Goal: Transaction & Acquisition: Purchase product/service

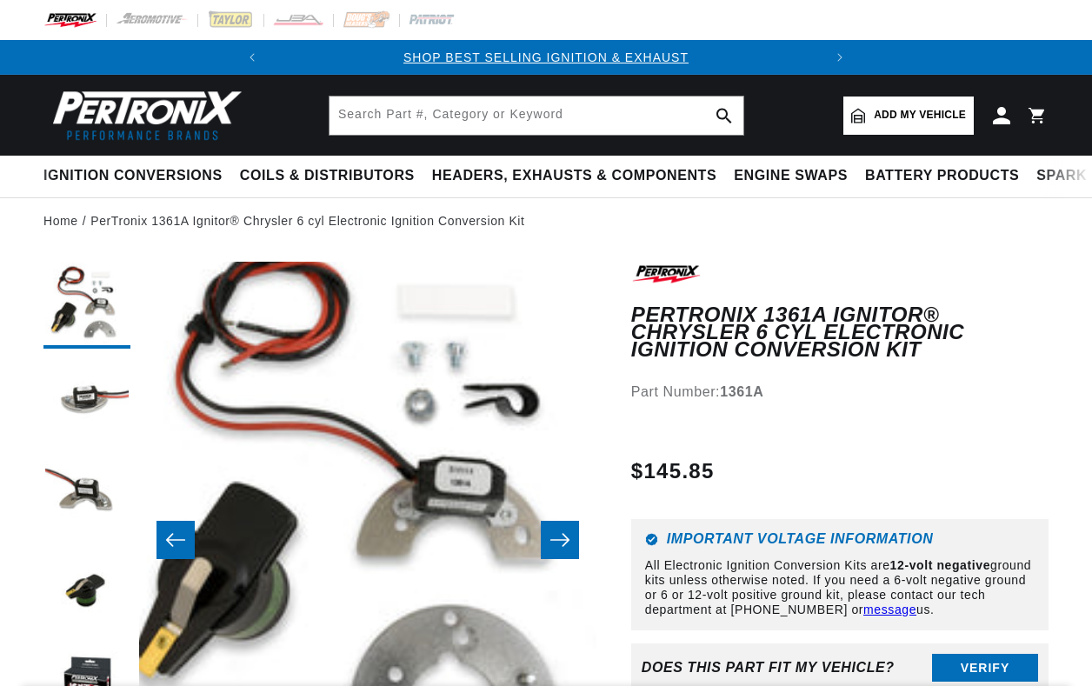
scroll to position [174, 0]
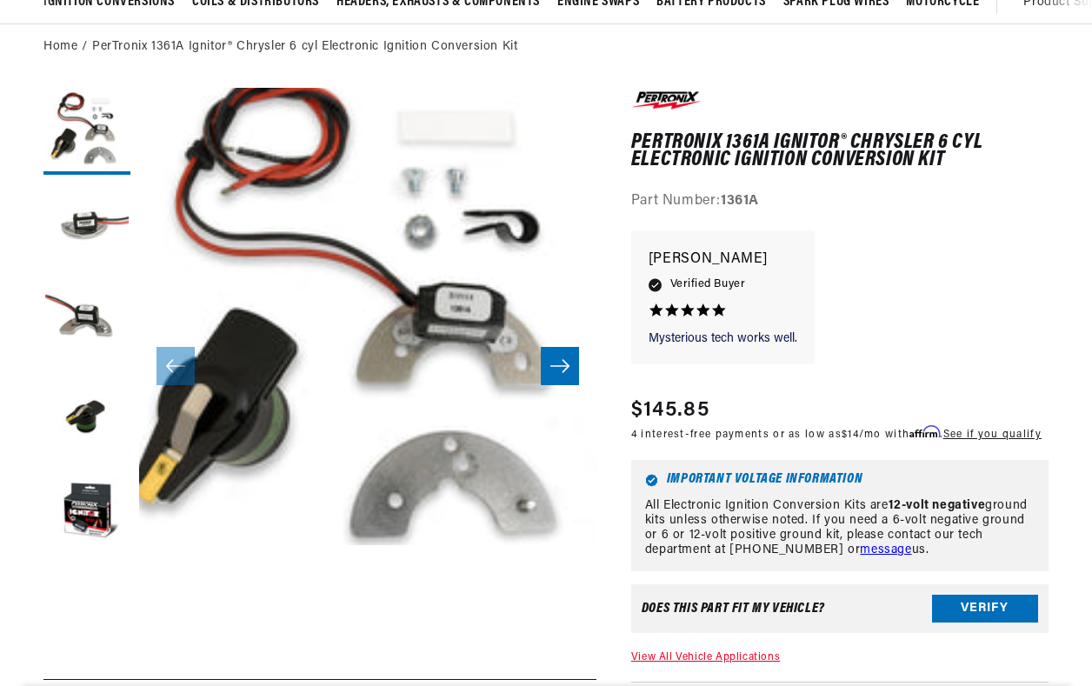
drag, startPoint x: 780, startPoint y: 197, endPoint x: 727, endPoint y: 196, distance: 53.1
click at [727, 196] on div "Part Number: 1361A" at bounding box center [839, 201] width 417 height 23
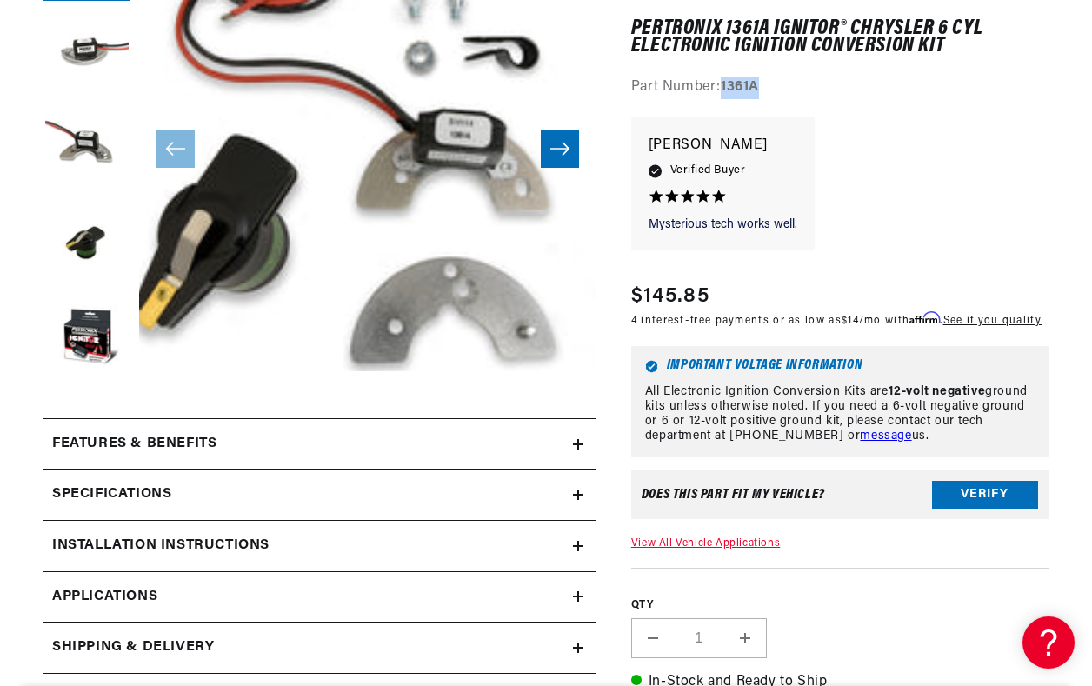
scroll to position [0, 527]
click at [584, 602] on link "Applications" at bounding box center [319, 597] width 553 height 51
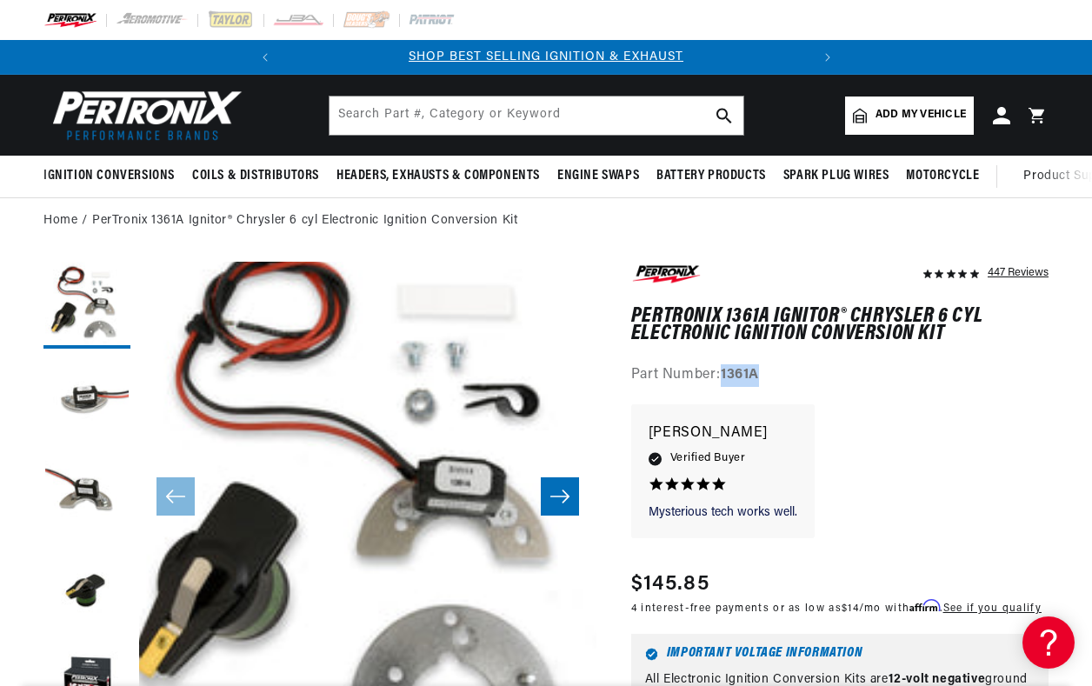
click at [907, 117] on span "Add my vehicle" at bounding box center [921, 115] width 90 height 17
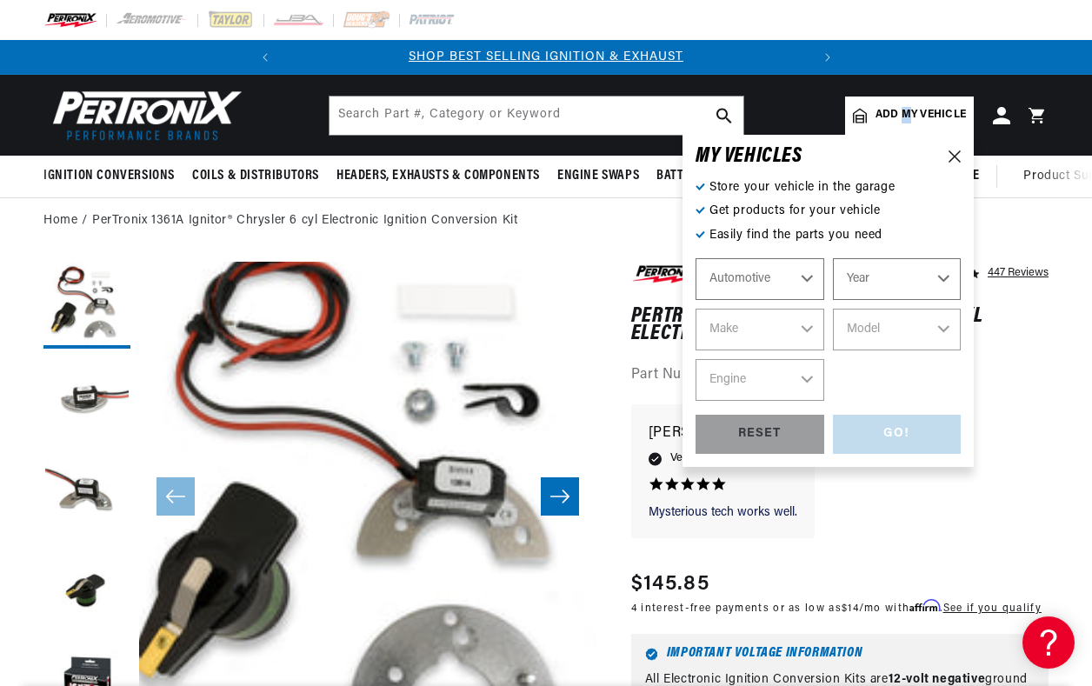
select select "Automotive"
click at [805, 283] on select "Automotive Agricultural Industrial Marine Motorcycle" at bounding box center [760, 279] width 129 height 42
click at [696, 258] on select "Automotive Agricultural Industrial Marine Motorcycle" at bounding box center [760, 279] width 129 height 42
click at [934, 278] on select "Year 2026 2025 2024 2023 2022 2021 2020 2019 2018 2017 2016 2015 2014 2013 2012…" at bounding box center [897, 279] width 129 height 42
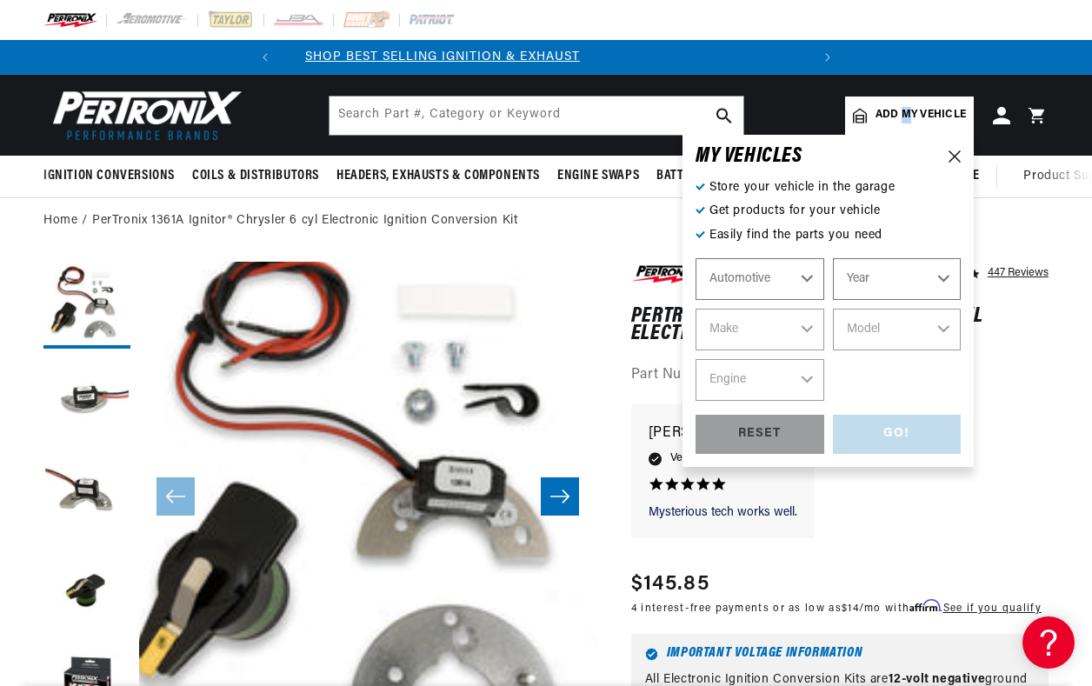
scroll to position [0, 0]
select select "1965"
click at [833, 258] on select "Year 2026 2025 2024 2023 2022 2021 2020 2019 2018 2017 2016 2015 2014 2013 2012…" at bounding box center [897, 279] width 129 height 42
select select "1965"
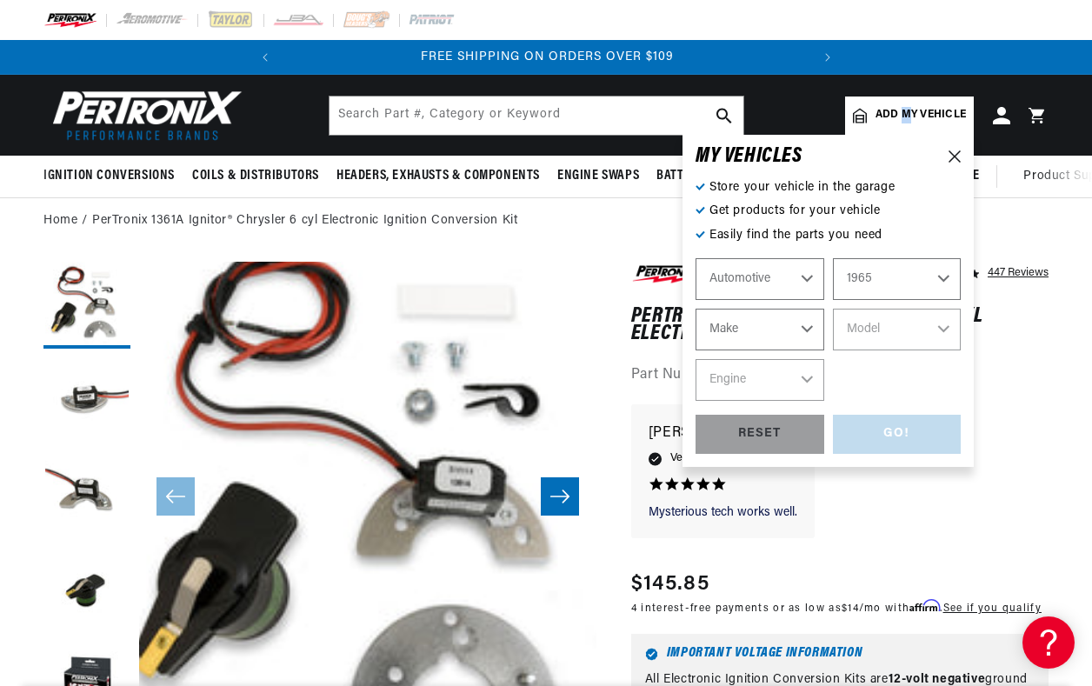
click at [804, 325] on select "Make Alfa Romeo American Motors Aston Martin Austin Austin Healey Avanti Bentle…" at bounding box center [760, 330] width 129 height 42
select select "Dodge"
click at [696, 309] on select "Make Alfa Romeo American Motors Aston Martin Austin Austin Healey Avanti Bentle…" at bounding box center [760, 330] width 129 height 42
select select "Dodge"
click at [874, 327] on select "Model 880 A100 A100 Truck Coronet D100 Series D200 Series D300 Series Dart Mona…" at bounding box center [897, 330] width 129 height 42
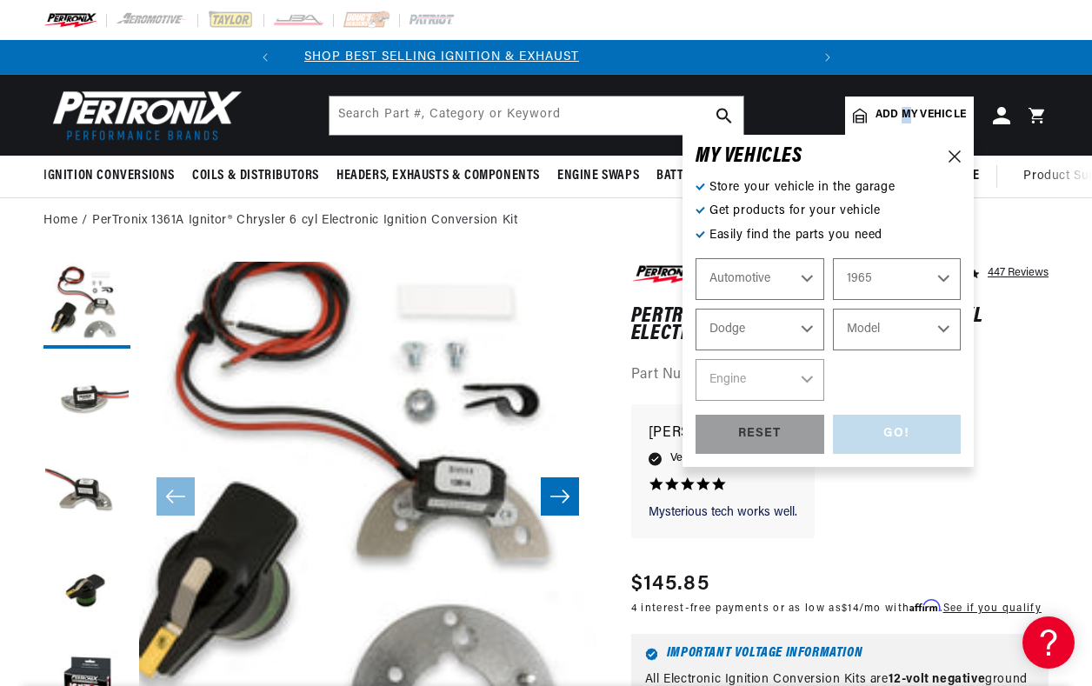
scroll to position [0, 0]
select select "A100-Truck"
click at [833, 309] on select "Model 880 A100 A100 Truck Coronet D100 Series D200 Series D300 Series Dart Mona…" at bounding box center [897, 330] width 129 height 42
click at [812, 389] on select "Engine 273cid / 4.5L" at bounding box center [760, 380] width 129 height 42
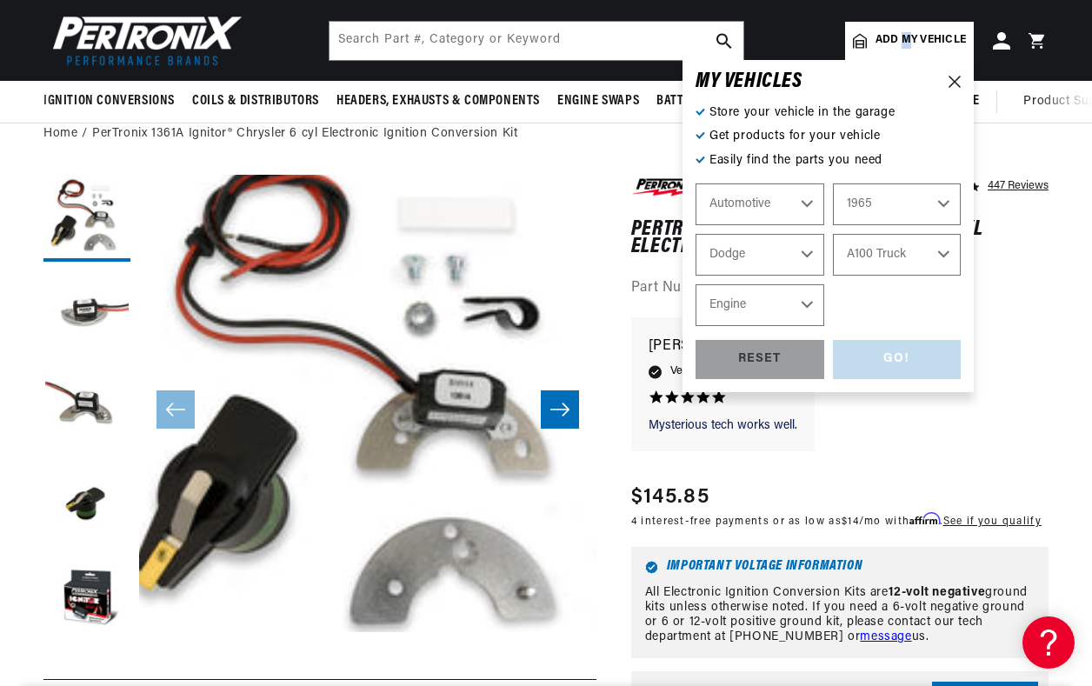
click at [810, 308] on select "Engine 273cid / 4.5L" at bounding box center [760, 305] width 129 height 42
click at [941, 252] on select "880 A100 A100 Truck Coronet D100 Series D200 Series D300 Series Dart Monaco Pol…" at bounding box center [897, 255] width 129 height 42
click at [833, 234] on select "880 A100 A100 Truck Coronet D100 Series D200 Series D300 Series Dart Monaco Pol…" at bounding box center [897, 255] width 129 height 42
select select "Coronet"
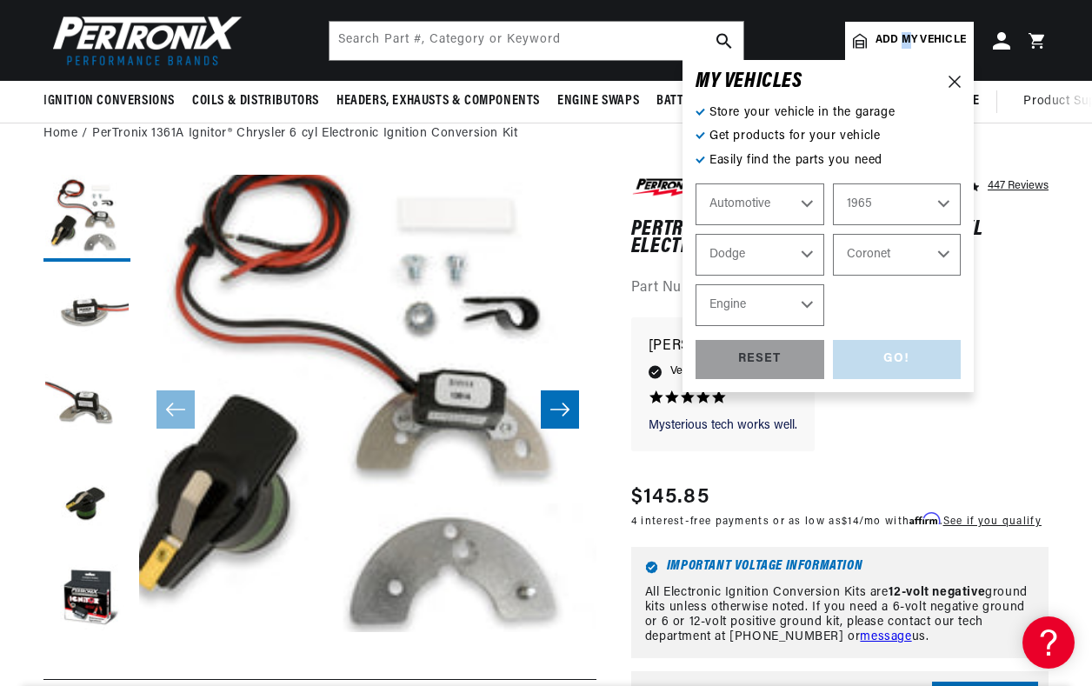
click at [811, 306] on select "Engine 5.6L 6.6L 7.2L 273cid / 4.5L 318cid / 5.2L 361cid / 5.9L 383cid / 6.3L 4…" at bounding box center [760, 305] width 129 height 42
select select "318cid-5.2L"
click at [696, 284] on select "Engine 5.6L 6.6L 7.2L 273cid / 4.5L 318cid / 5.2L 361cid / 5.9L 383cid / 6.3L 4…" at bounding box center [760, 305] width 129 height 42
select select "318cid-5.2L"
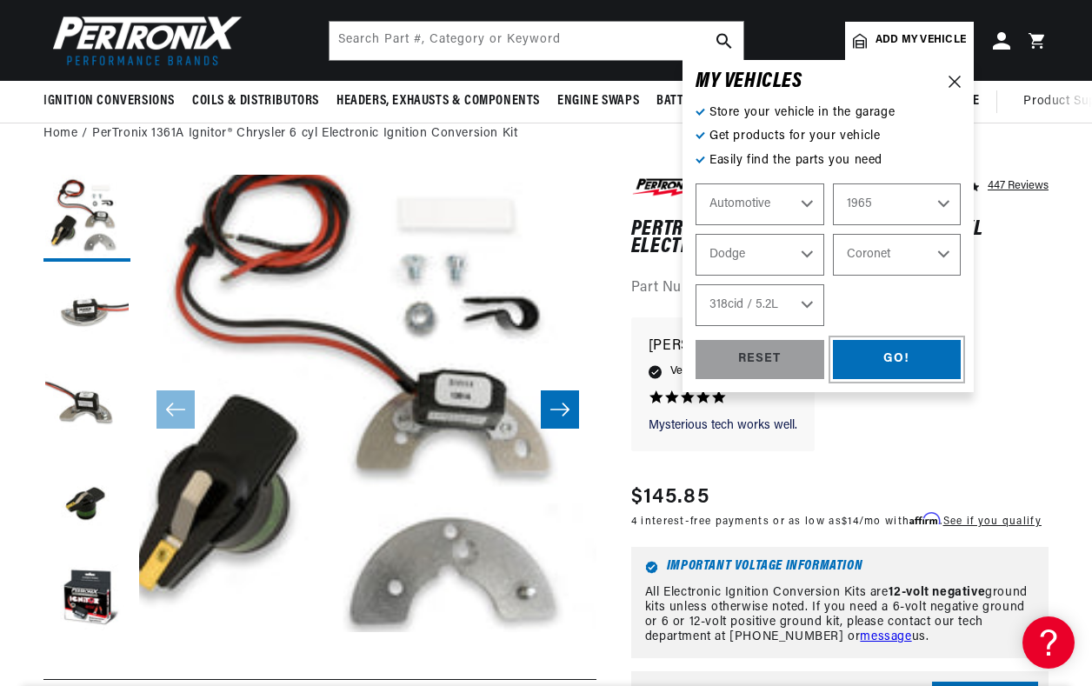
click at [891, 364] on div "GO!" at bounding box center [897, 359] width 129 height 39
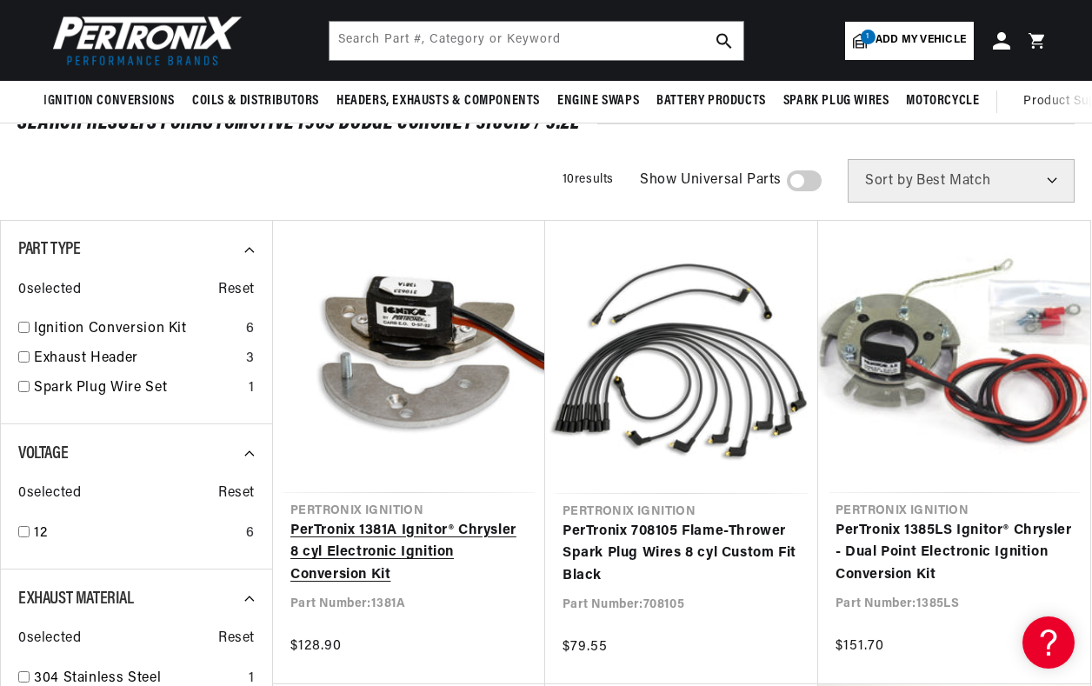
scroll to position [87, 0]
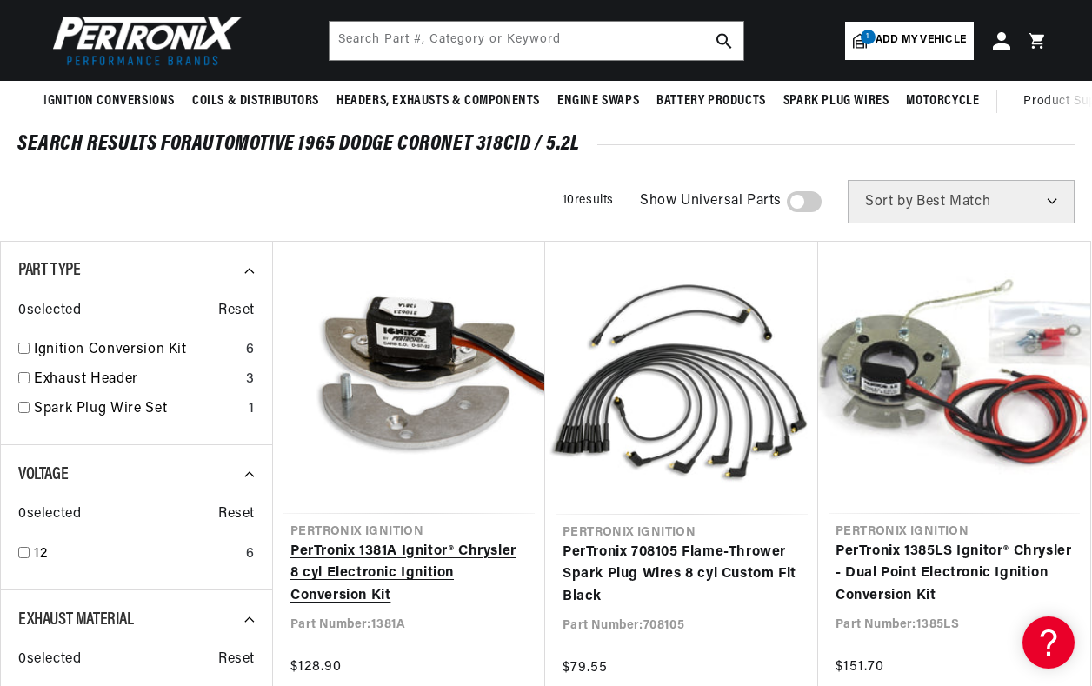
click at [390, 545] on link "PerTronix 1381A Ignitor® Chrysler 8 cyl Electronic Ignition Conversion Kit" at bounding box center [408, 574] width 237 height 67
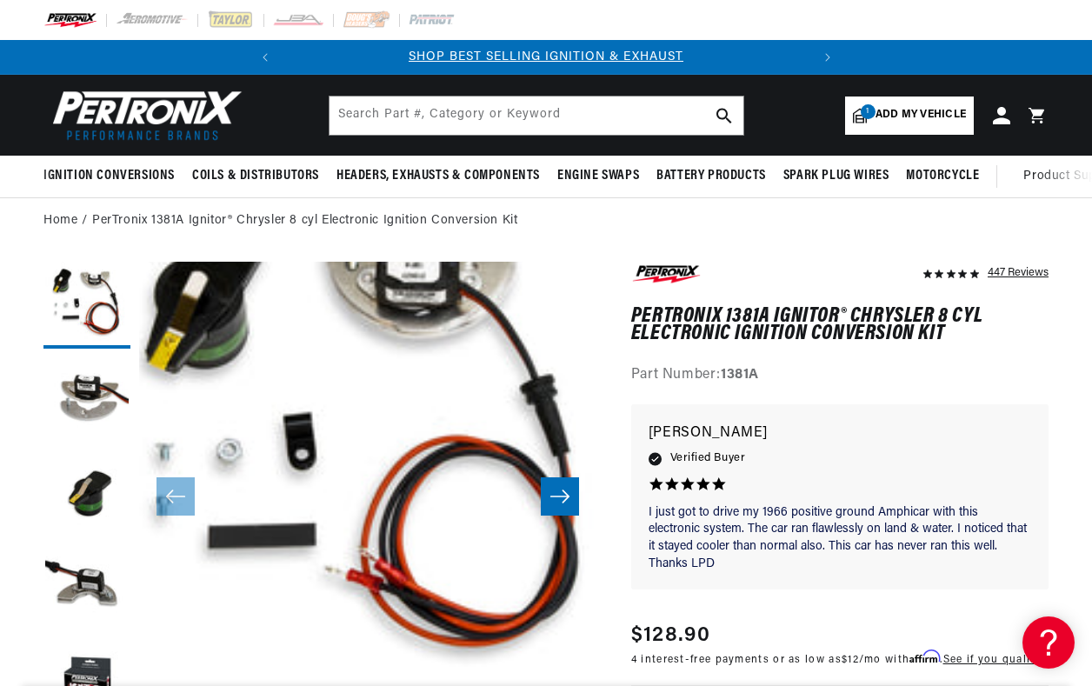
click at [566, 492] on icon "Slide right" at bounding box center [560, 496] width 21 height 17
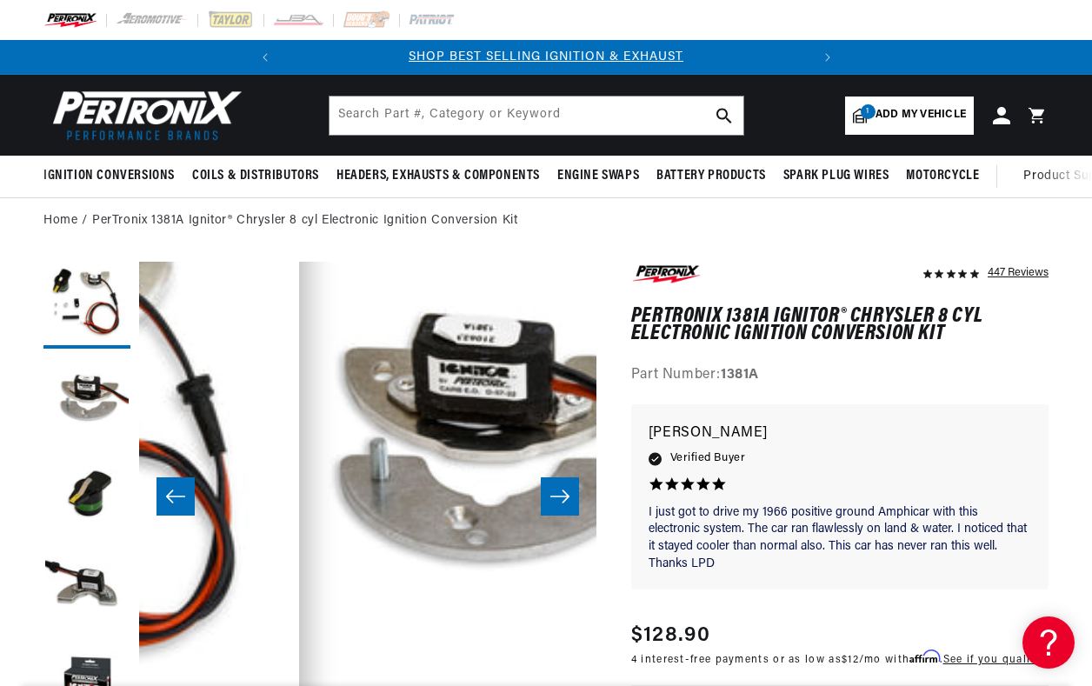
scroll to position [45, 457]
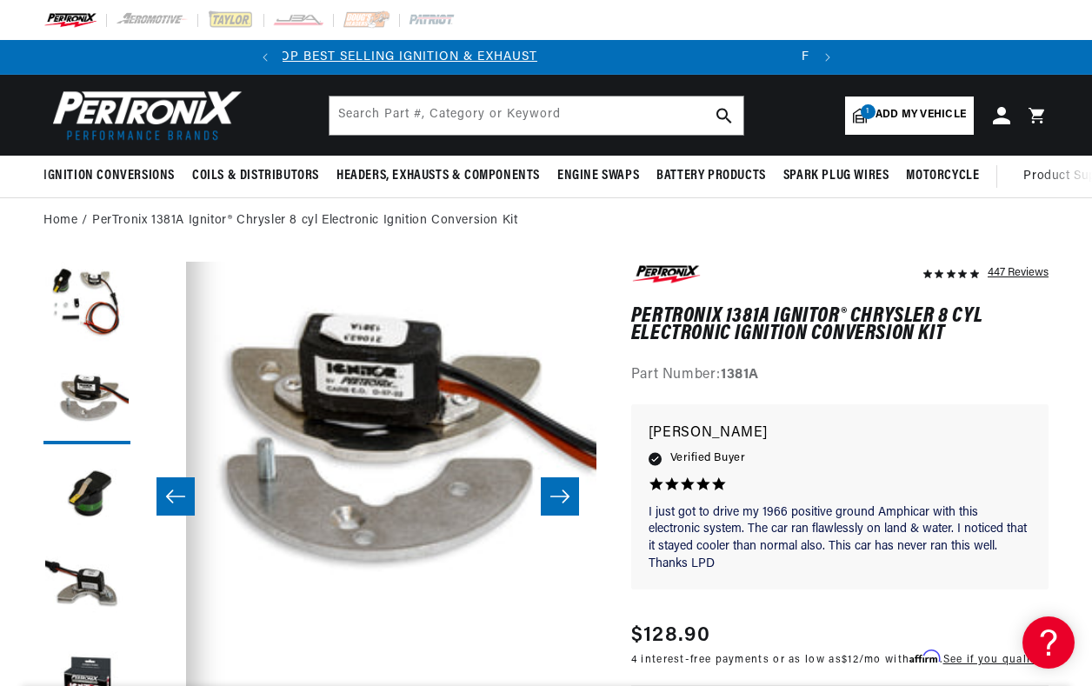
click at [564, 491] on icon "Slide right" at bounding box center [560, 496] width 21 height 17
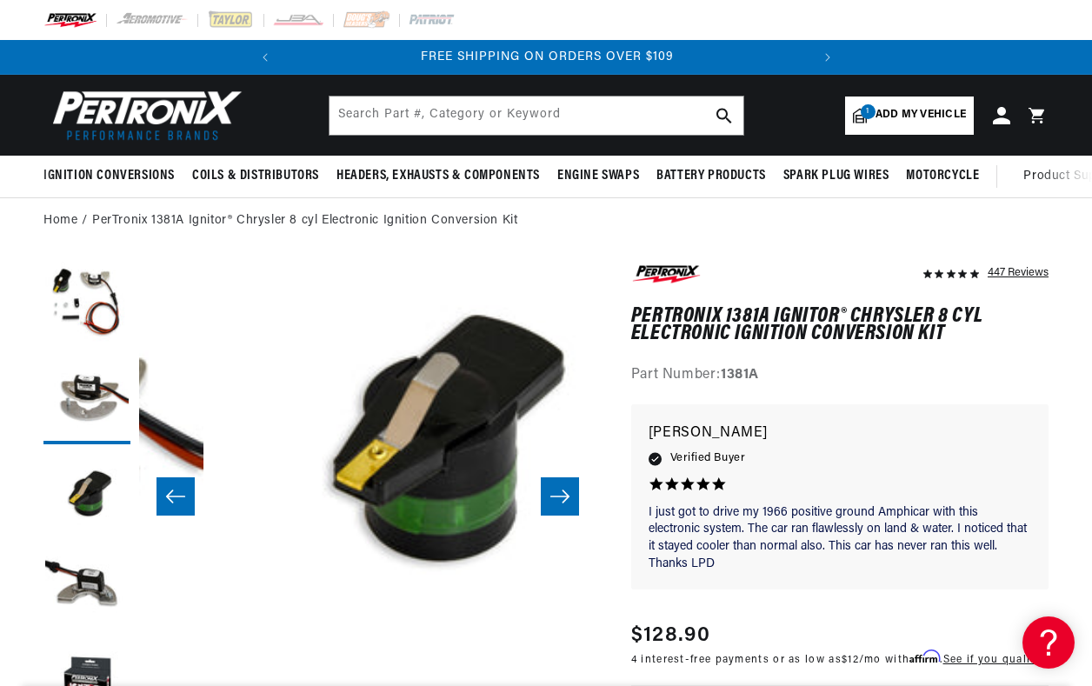
scroll to position [45, 914]
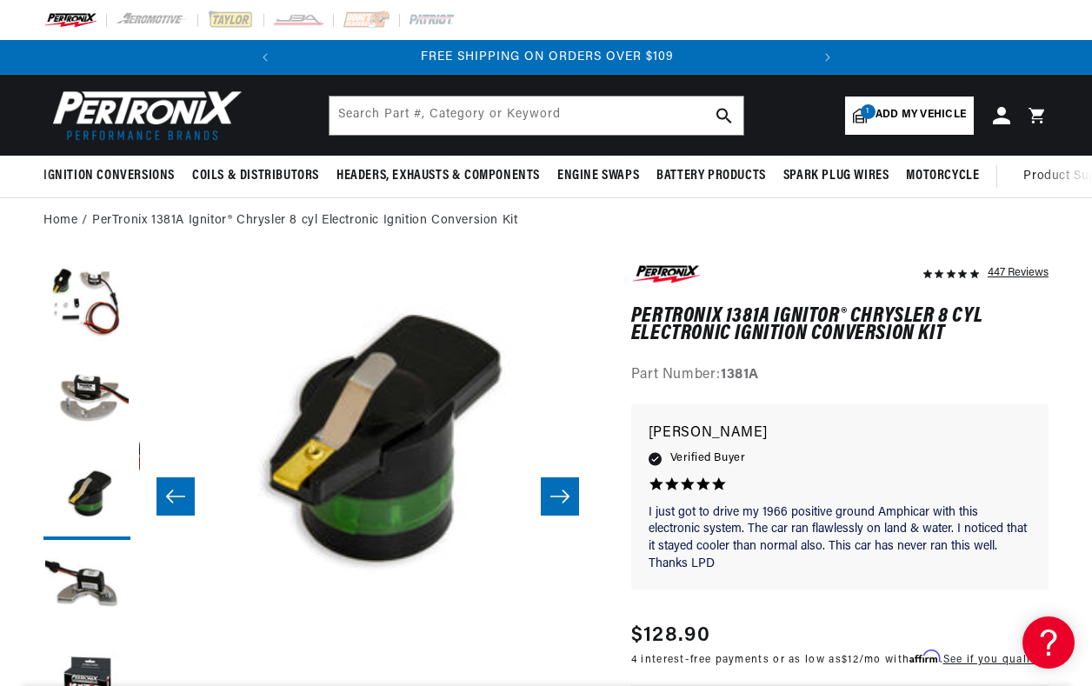
click at [557, 490] on icon "Slide right" at bounding box center [560, 496] width 21 height 17
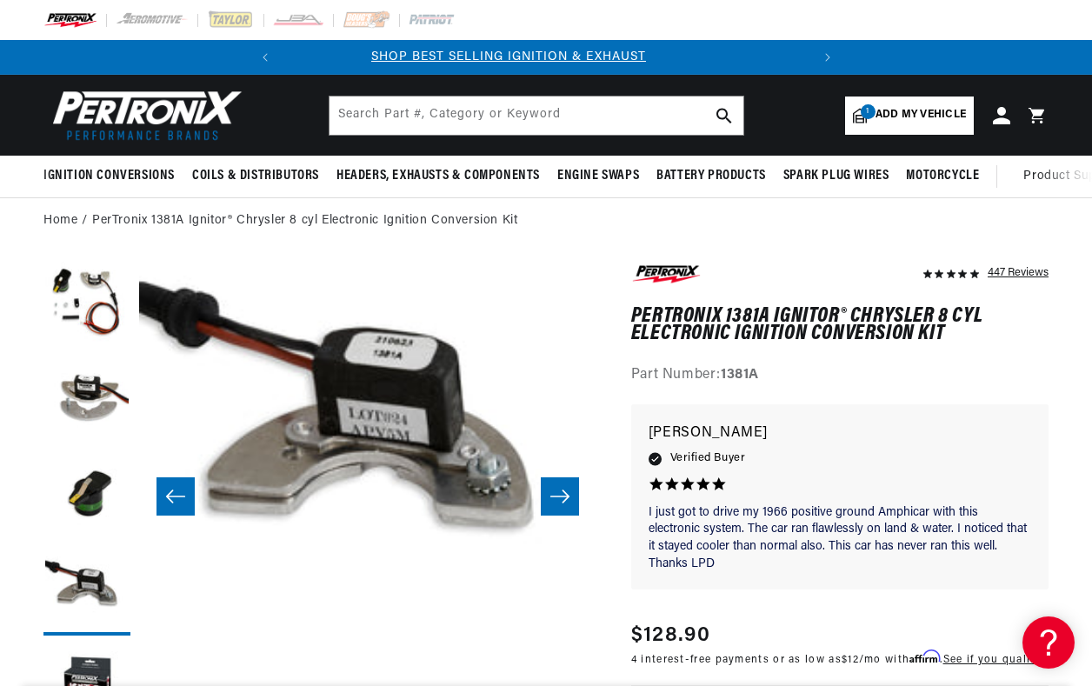
scroll to position [0, 0]
click at [557, 491] on icon "Slide right" at bounding box center [560, 496] width 21 height 17
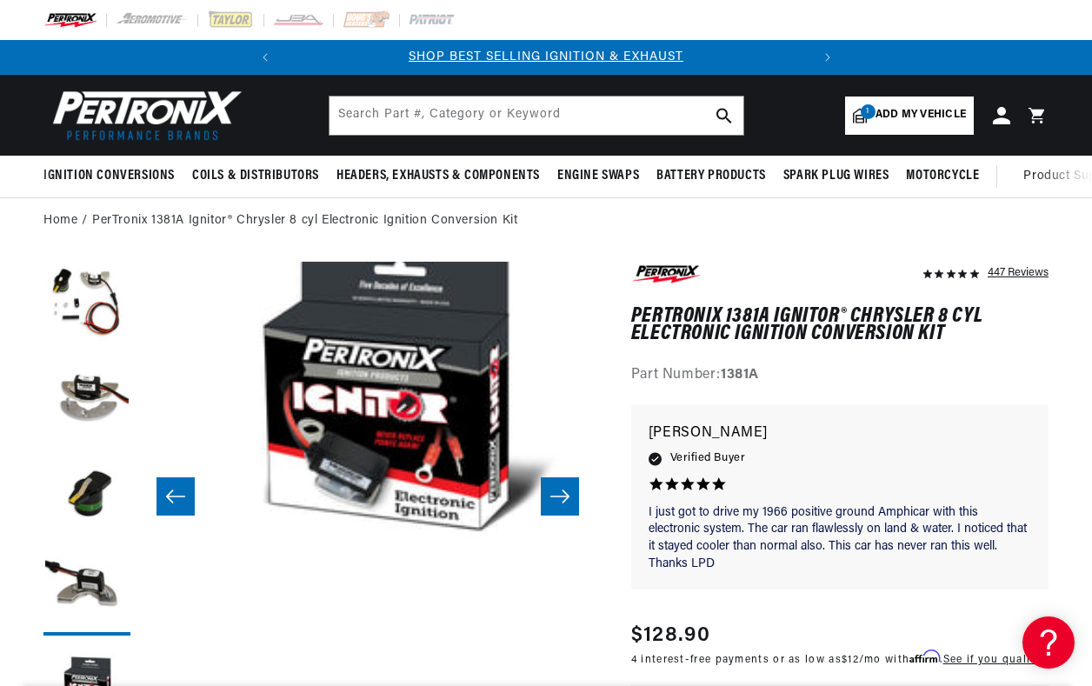
scroll to position [45, 1829]
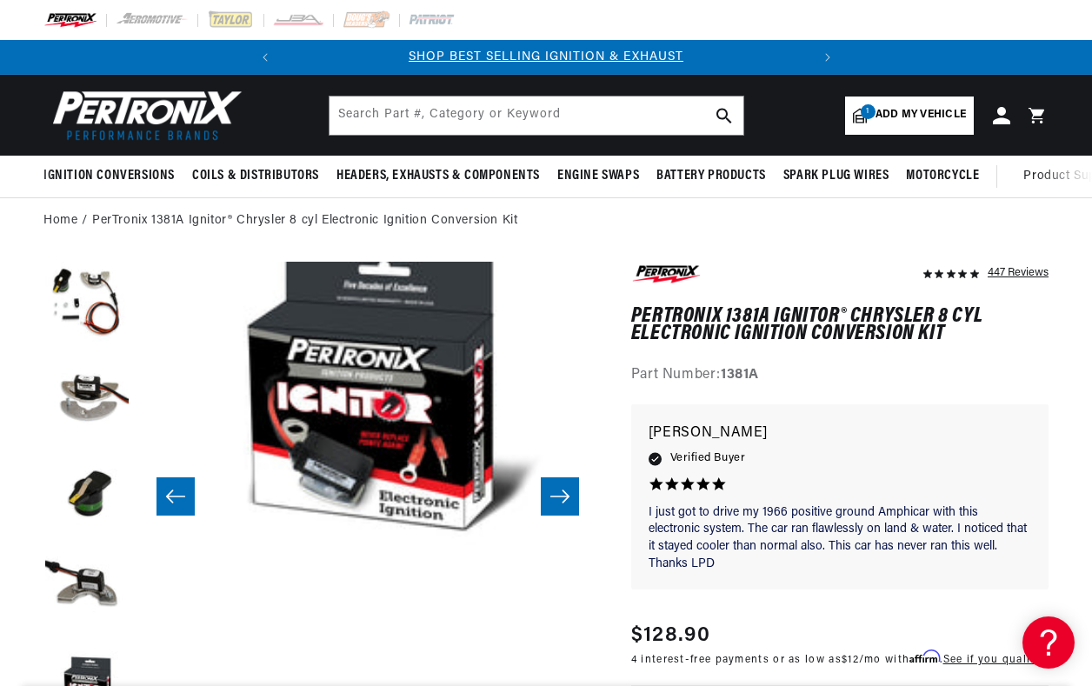
click at [557, 491] on icon "Slide right" at bounding box center [560, 496] width 21 height 17
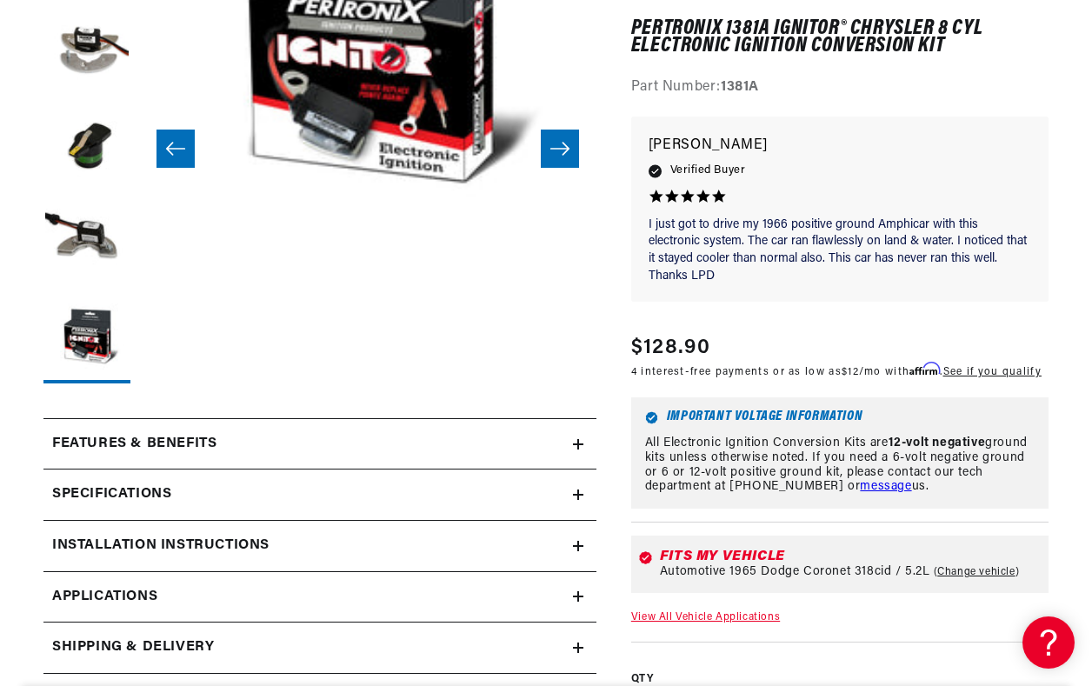
scroll to position [435, 0]
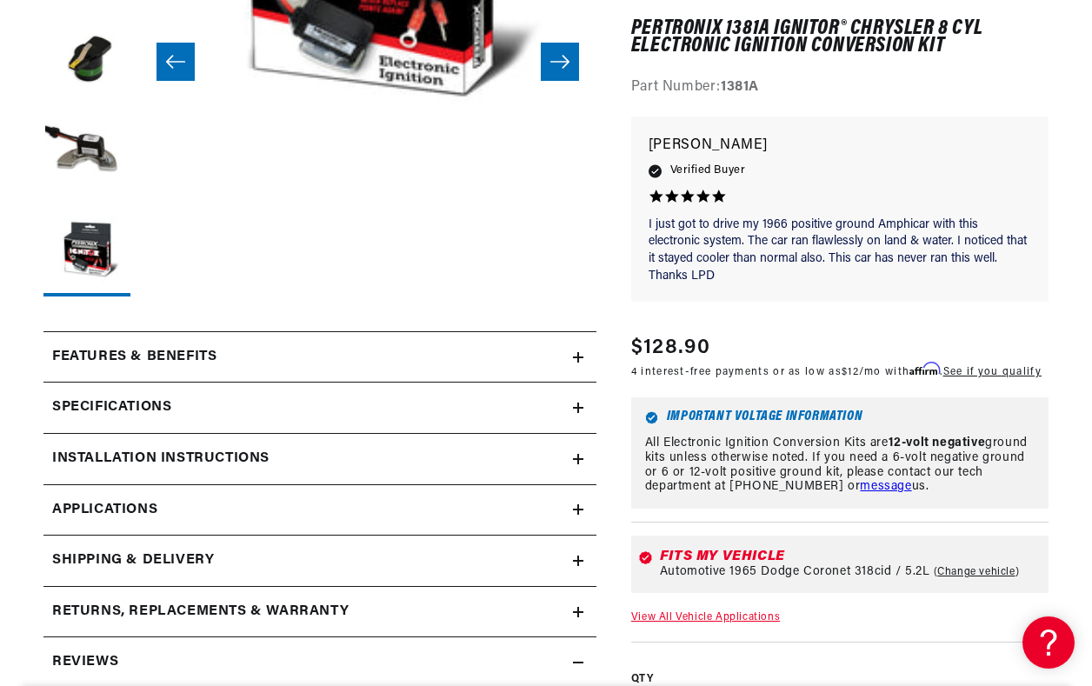
click at [582, 508] on icon at bounding box center [578, 509] width 10 height 10
